Goal: Task Accomplishment & Management: Manage account settings

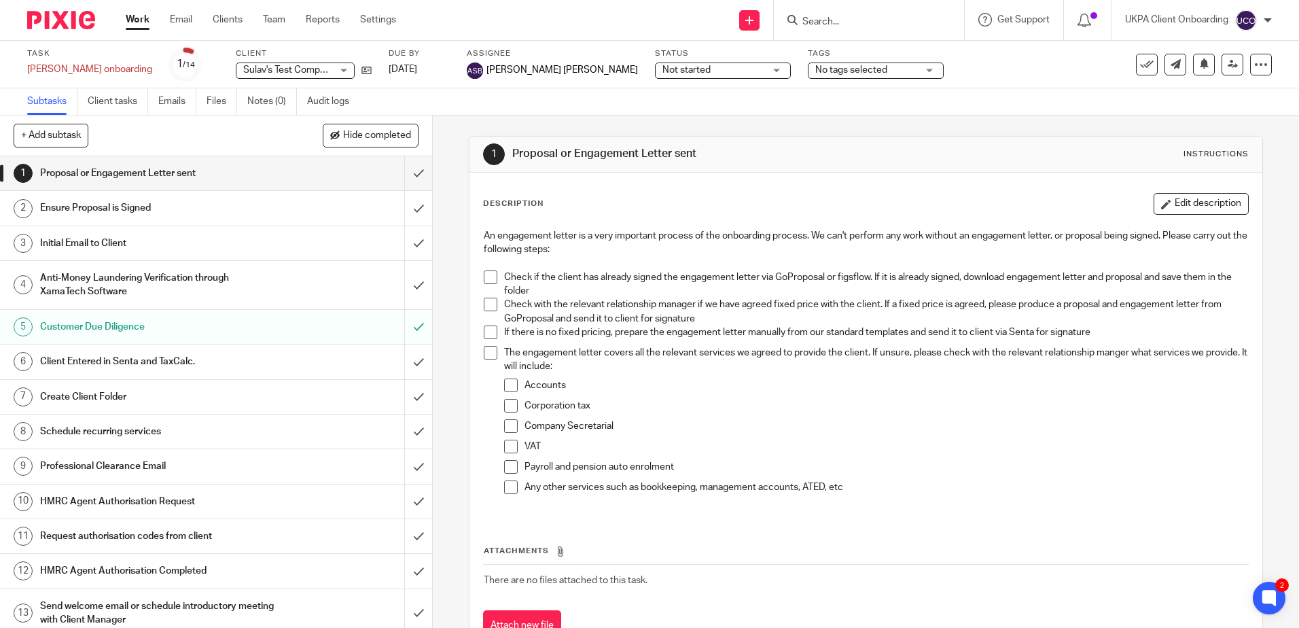
click at [296, 69] on div "Sulav's Test Company Sulav's Test Company" at bounding box center [295, 71] width 119 height 16
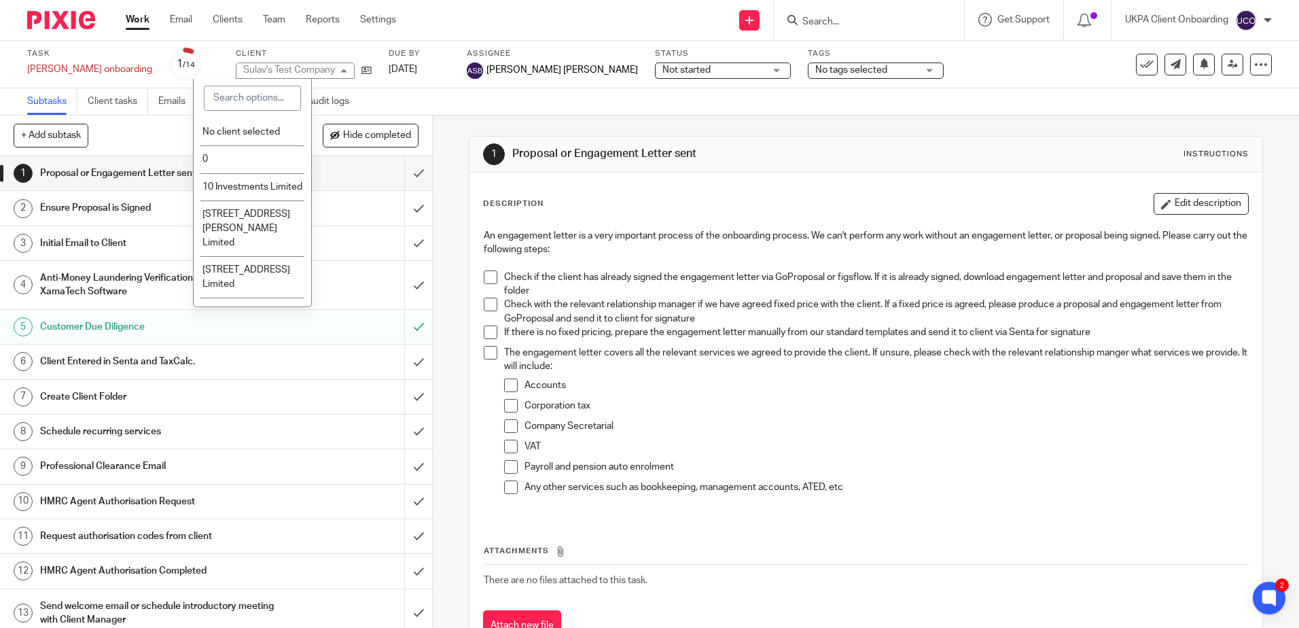
click at [296, 69] on div "Sulav's Test Company Sulav's Test Company" at bounding box center [295, 71] width 119 height 16
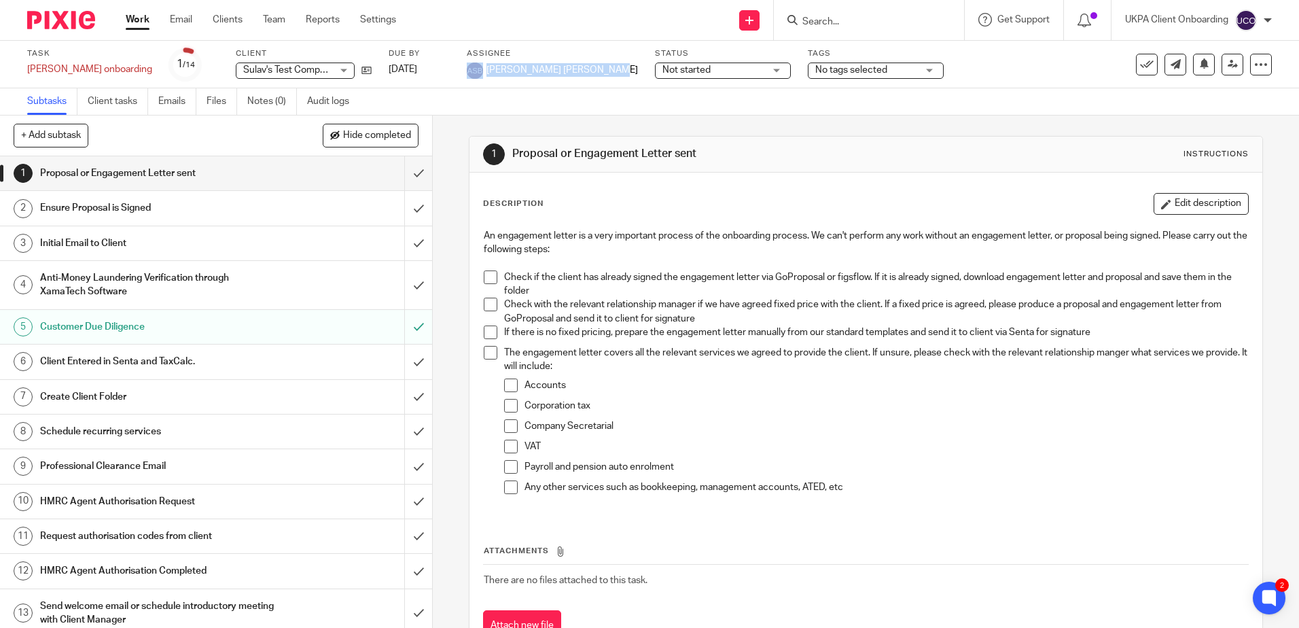
drag, startPoint x: 557, startPoint y: 69, endPoint x: 441, endPoint y: 70, distance: 116.2
click at [467, 70] on div "[PERSON_NAME] [PERSON_NAME]" at bounding box center [552, 71] width 171 height 16
drag, startPoint x: 441, startPoint y: 70, endPoint x: 448, endPoint y: 90, distance: 21.5
click at [448, 90] on div "Subtasks Client tasks Emails Files Notes (0) Audit logs" at bounding box center [649, 101] width 1299 height 27
drag, startPoint x: 446, startPoint y: 69, endPoint x: 573, endPoint y: 60, distance: 126.7
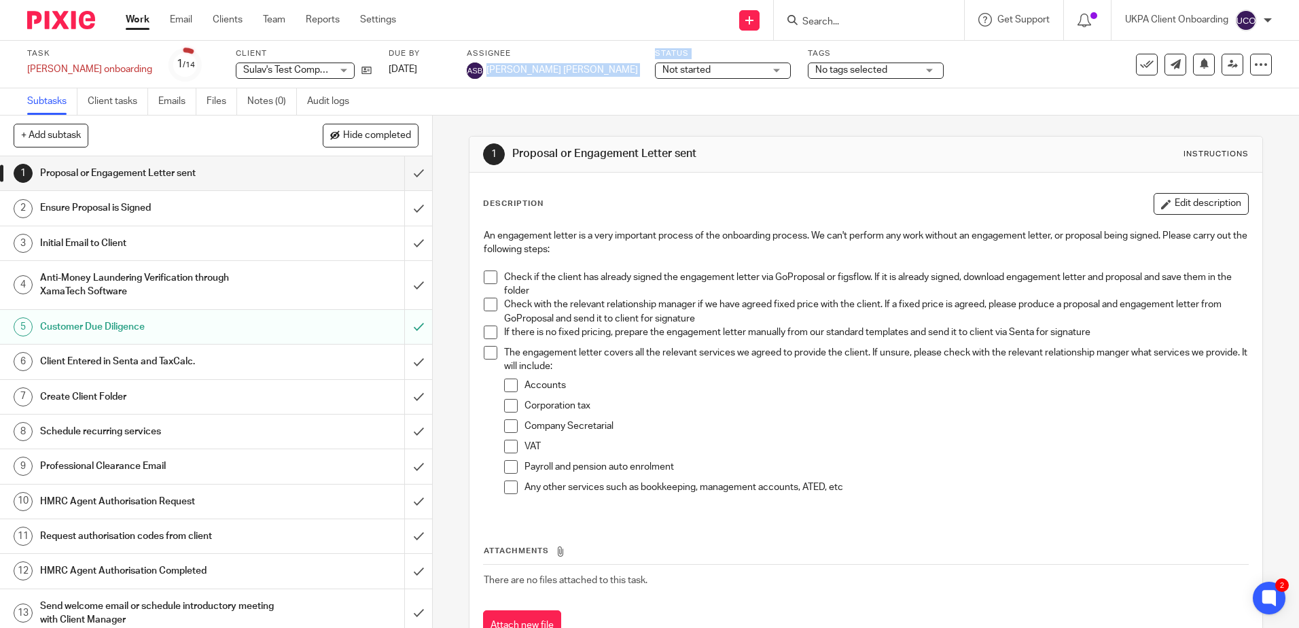
click at [573, 60] on div "Task ashesh onboarding Save ashesh onboarding 1 /14 Client Sulav's Test Company…" at bounding box center [546, 64] width 1038 height 33
drag, startPoint x: 573, startPoint y: 60, endPoint x: 449, endPoint y: 139, distance: 146.7
click at [523, 110] on div "Subtasks Client tasks Emails Files Notes (0) Audit logs" at bounding box center [649, 101] width 1299 height 27
click at [105, 107] on link "Client tasks" at bounding box center [118, 101] width 60 height 27
